Goal: Task Accomplishment & Management: Manage account settings

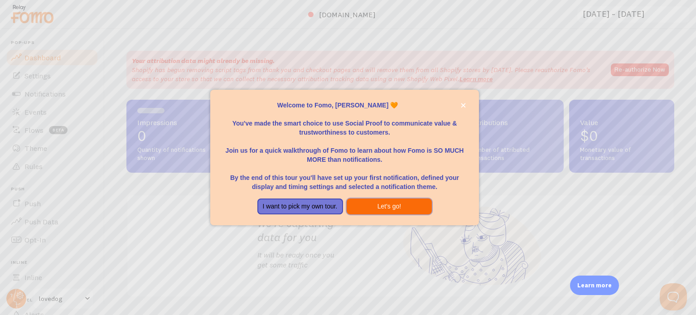
click at [399, 206] on button "Let's go!" at bounding box center [390, 206] width 86 height 16
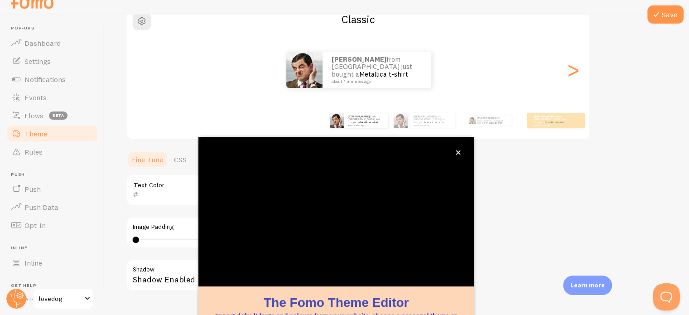
scroll to position [85, 0]
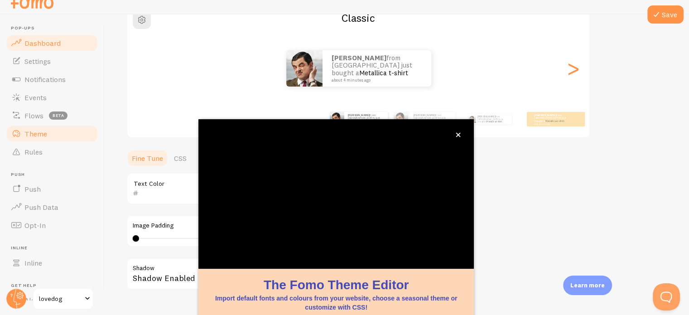
click at [25, 40] on span "Dashboard" at bounding box center [42, 43] width 36 height 9
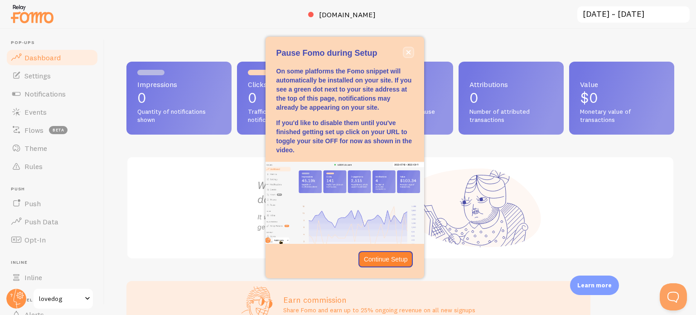
click at [406, 53] on icon "close," at bounding box center [408, 52] width 5 height 5
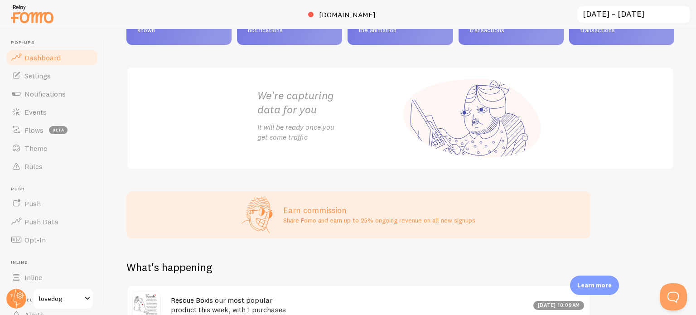
scroll to position [91, 0]
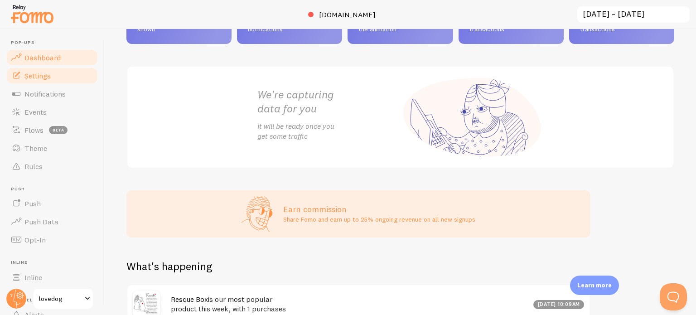
click at [44, 77] on span "Settings" at bounding box center [37, 75] width 26 height 9
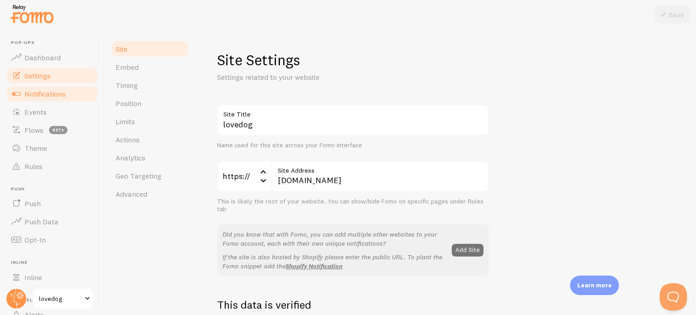
click at [42, 92] on span "Notifications" at bounding box center [44, 93] width 41 height 9
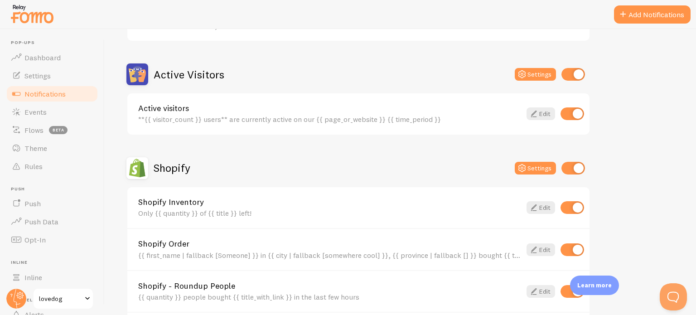
scroll to position [227, 0]
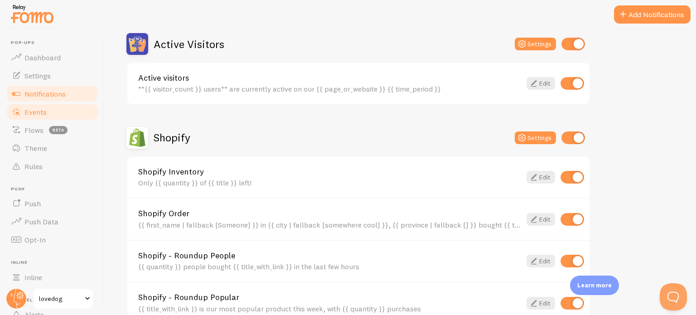
click at [38, 114] on span "Events" at bounding box center [35, 111] width 22 height 9
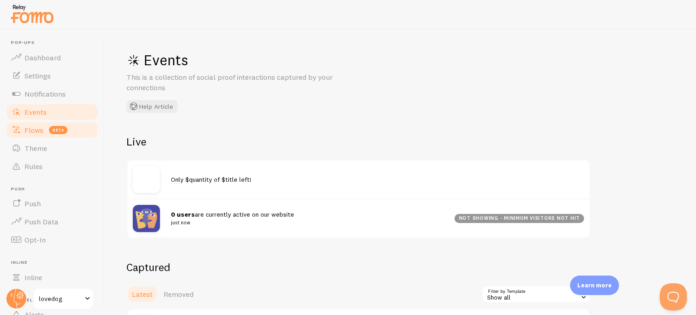
click at [32, 131] on span "Flows" at bounding box center [33, 130] width 19 height 9
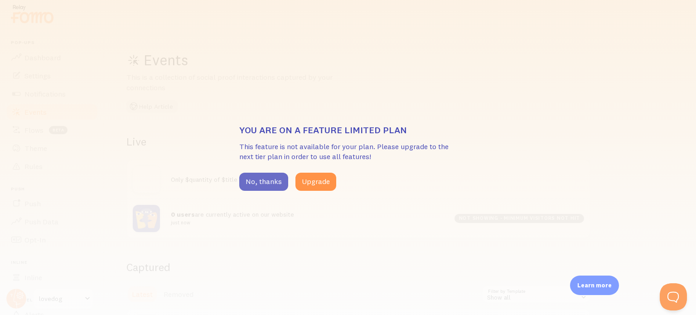
click at [271, 185] on button "No, thanks" at bounding box center [263, 182] width 49 height 18
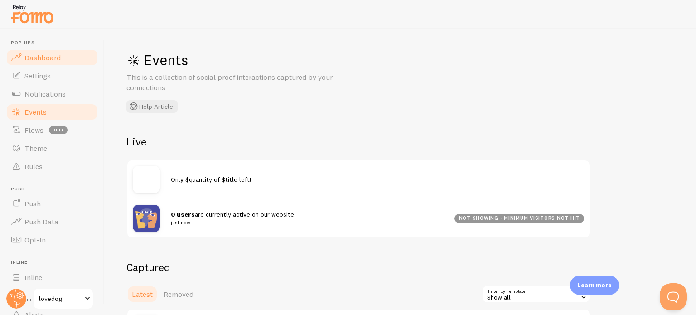
click at [42, 58] on span "Dashboard" at bounding box center [42, 57] width 36 height 9
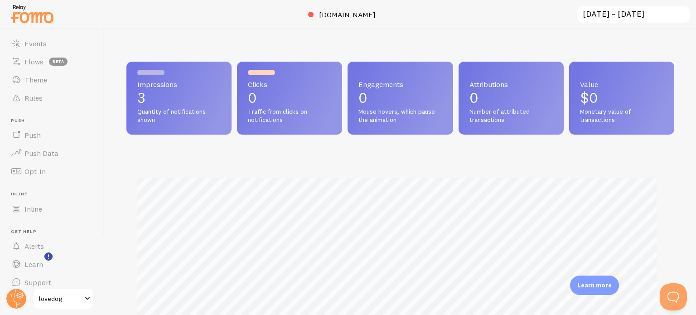
scroll to position [77, 0]
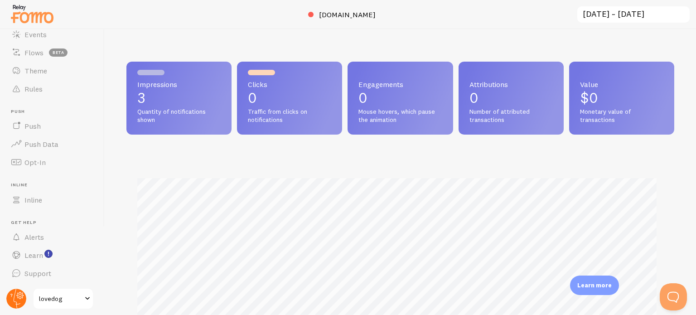
click at [13, 297] on circle at bounding box center [16, 299] width 20 height 20
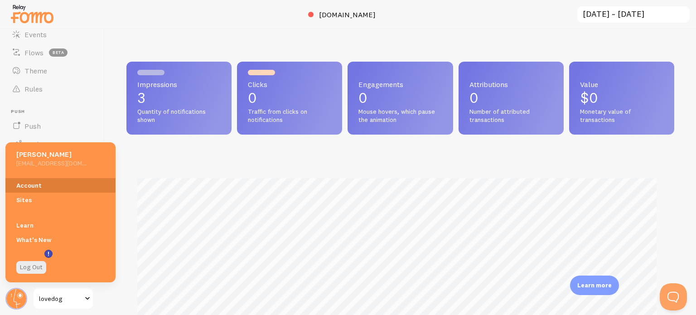
click at [32, 184] on link "Account" at bounding box center [60, 185] width 110 height 15
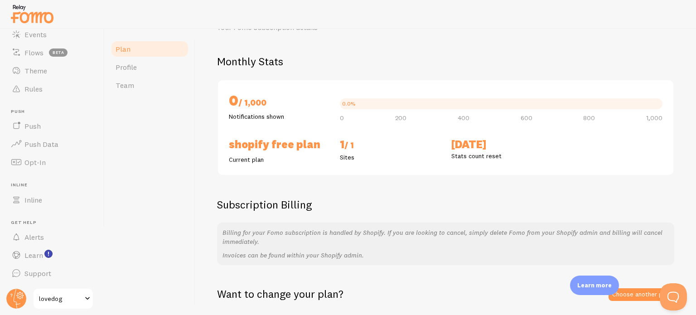
scroll to position [78, 0]
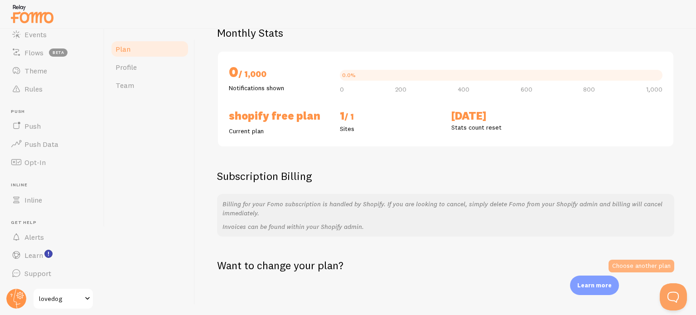
click at [616, 261] on link "Choose another plan" at bounding box center [642, 266] width 66 height 13
